Goal: Find specific page/section: Find specific page/section

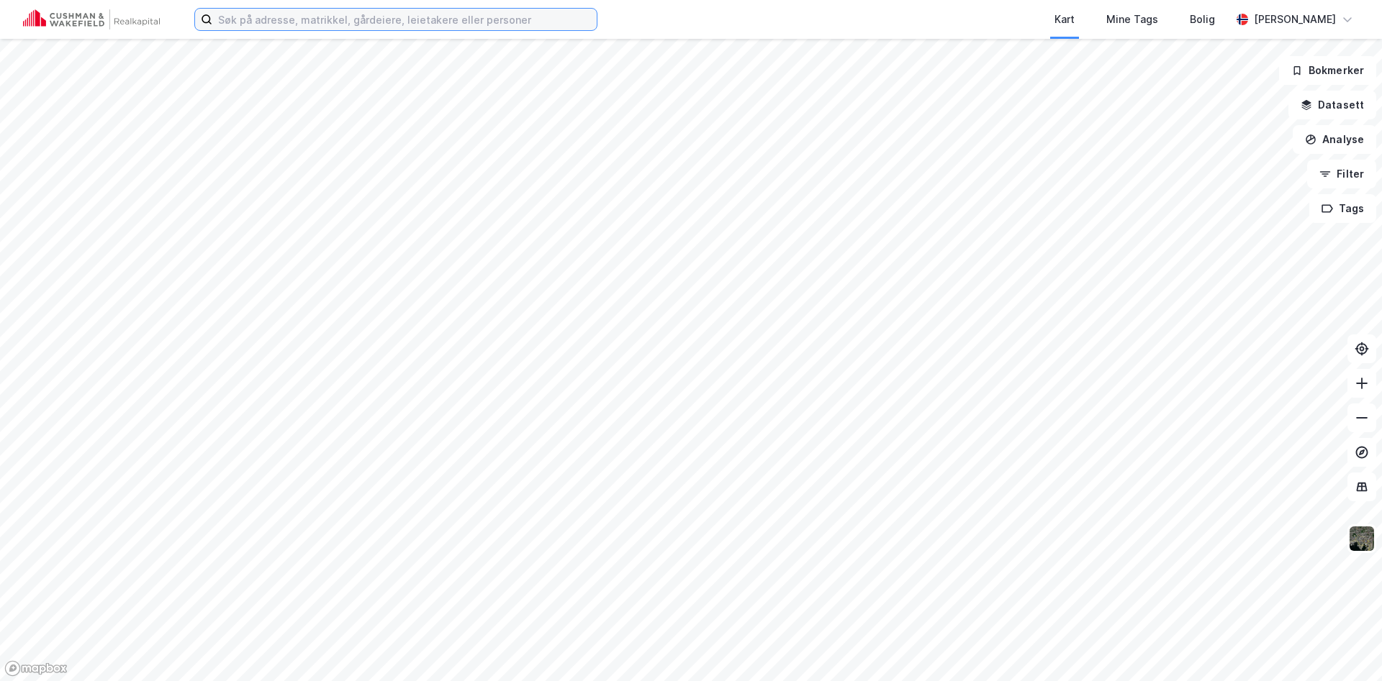
click at [266, 22] on input at bounding box center [404, 20] width 384 height 22
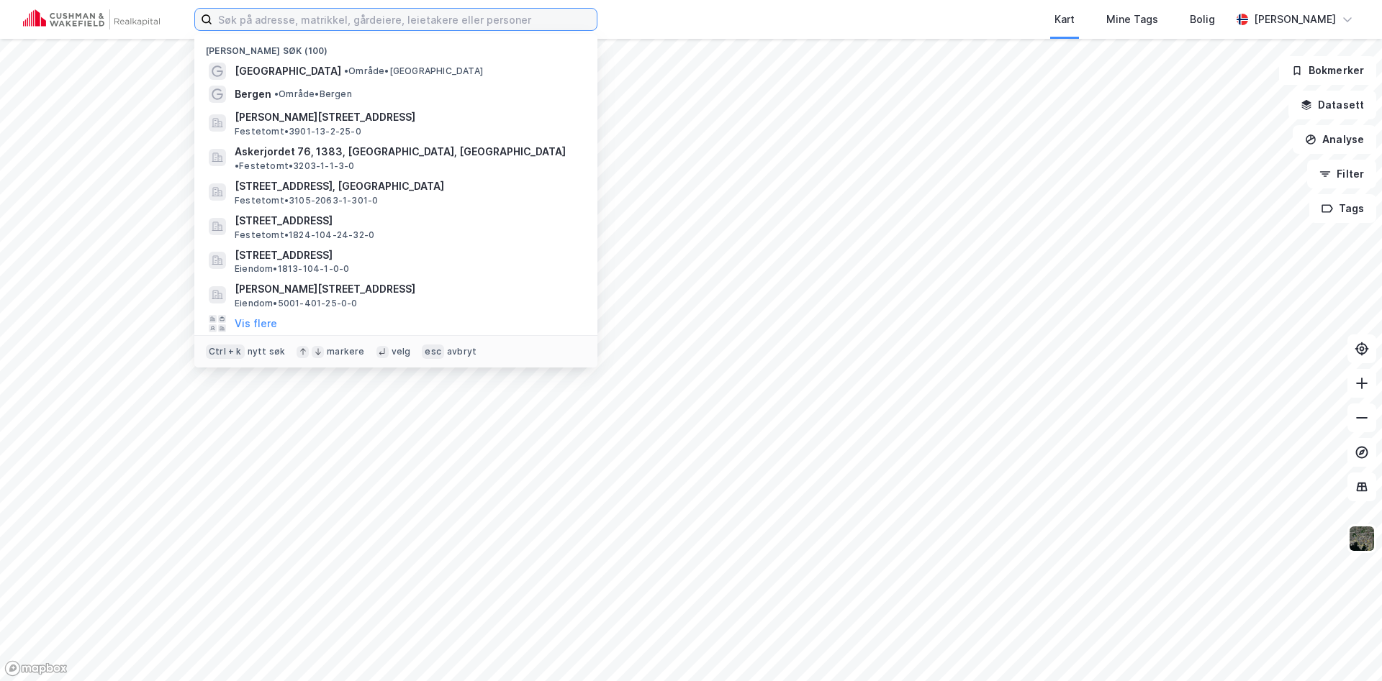
paste input "3901-13/2/25/0"
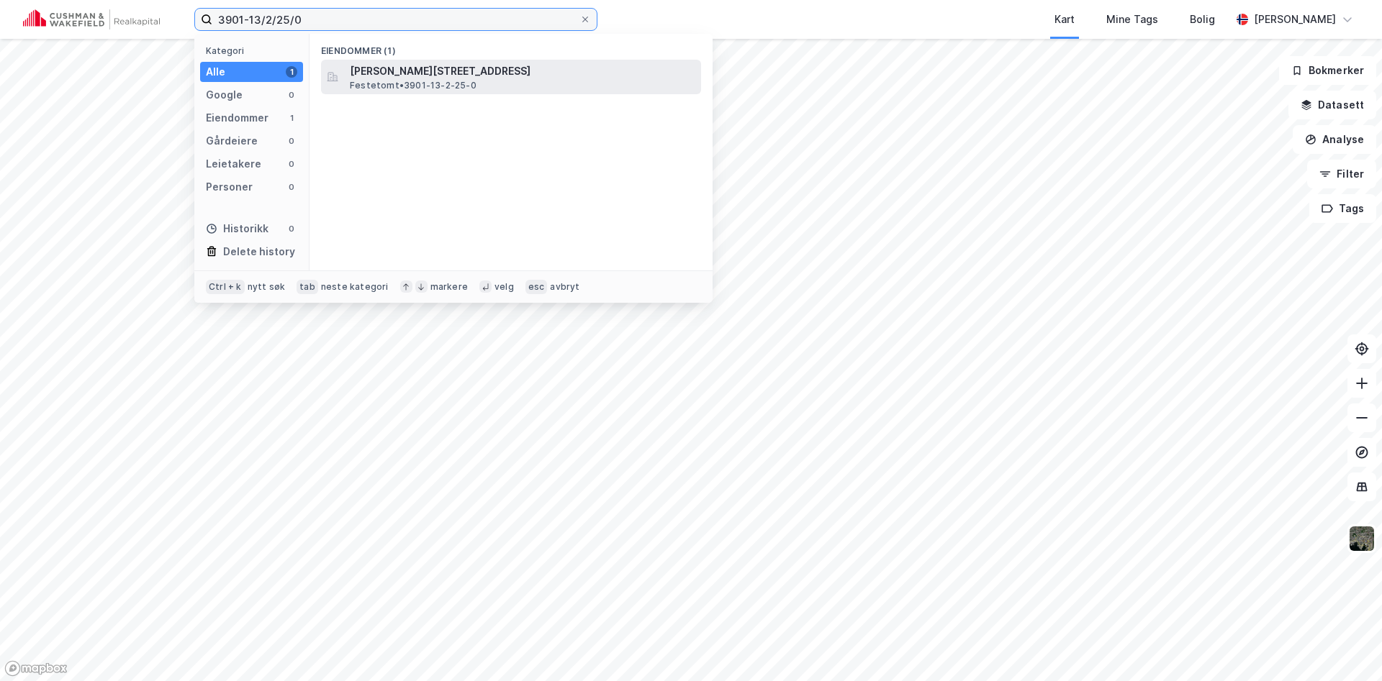
type input "3901-13/2/25/0"
click at [358, 76] on span "[PERSON_NAME][STREET_ADDRESS]" at bounding box center [522, 71] width 345 height 17
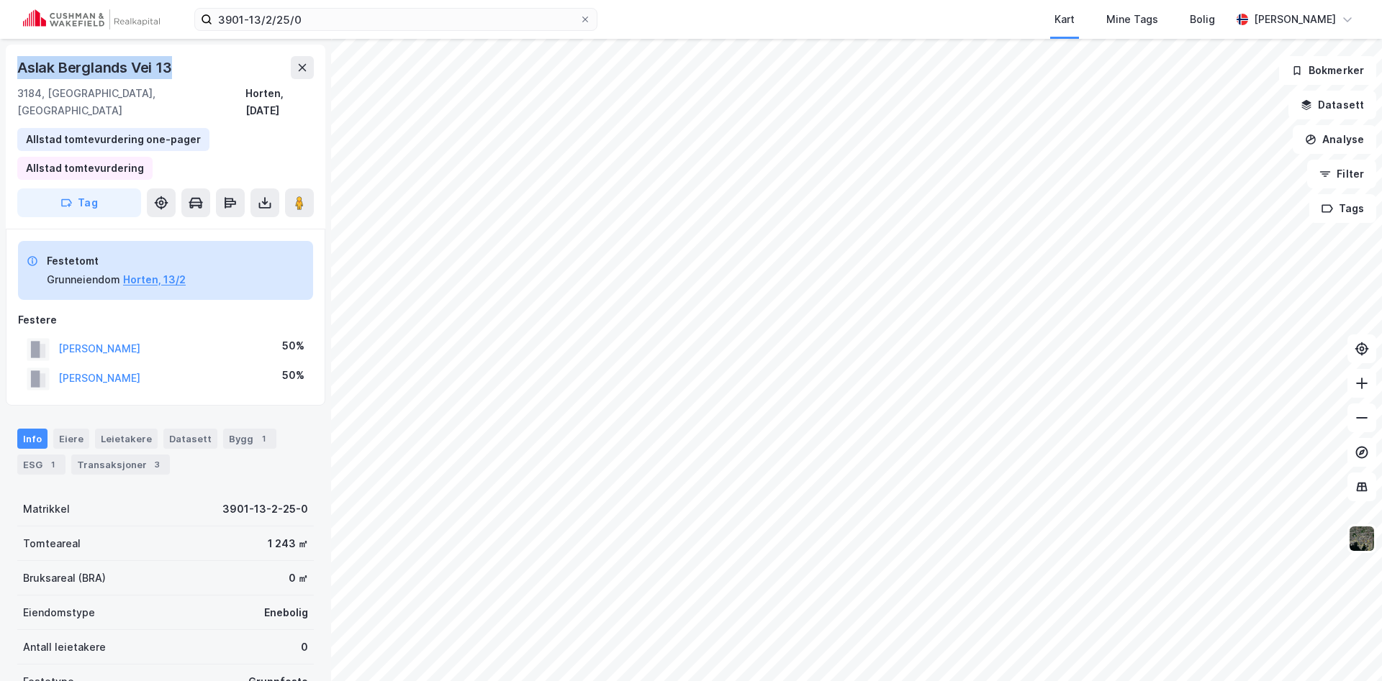
drag, startPoint x: 20, startPoint y: 63, endPoint x: 173, endPoint y: 63, distance: 152.6
click at [173, 63] on div "Aslak Berglands Vei 13" at bounding box center [96, 67] width 158 height 23
copy div "Aslak Berglands Vei 13"
